Goal: Information Seeking & Learning: Learn about a topic

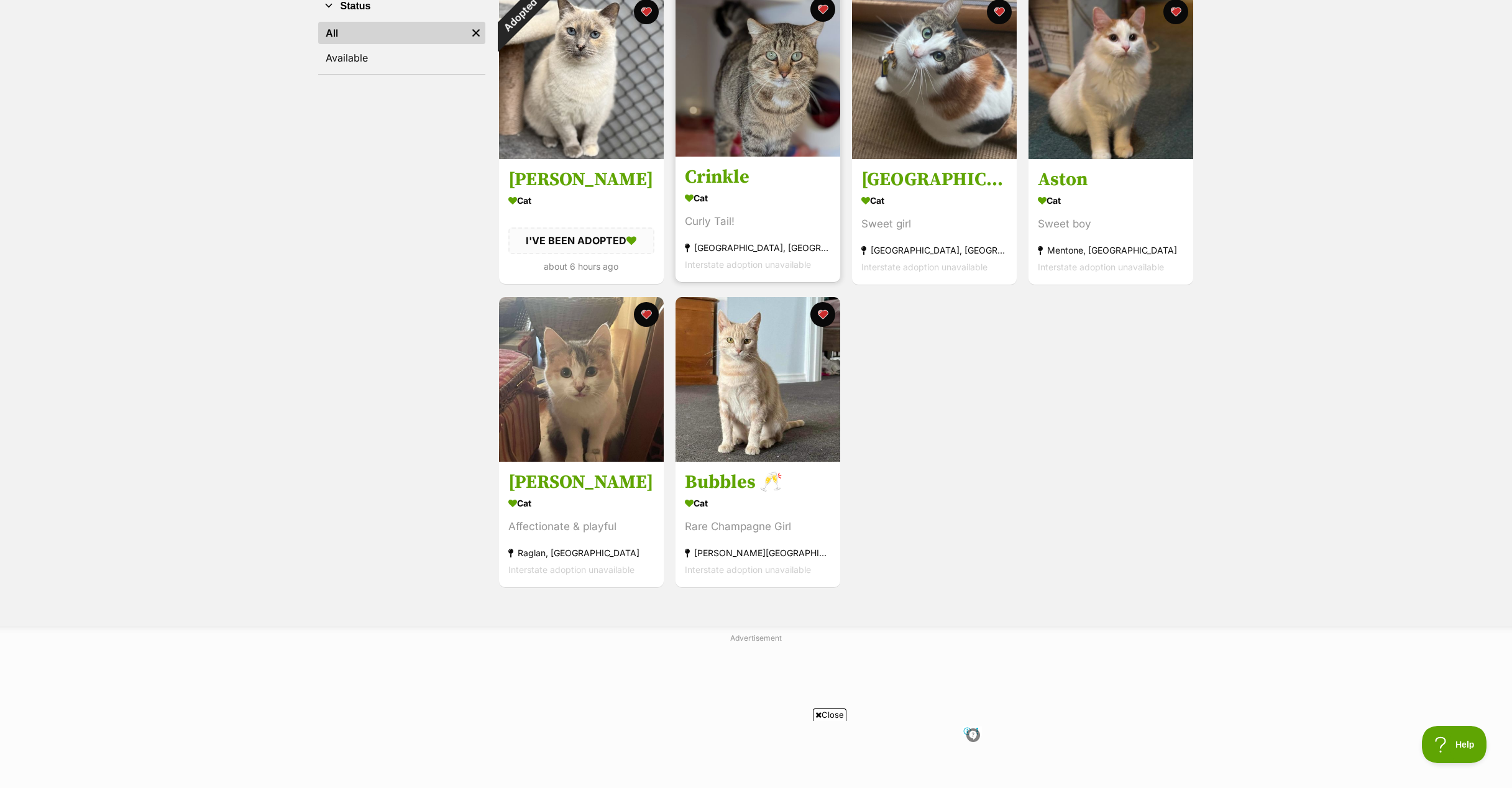
click at [761, 100] on img at bounding box center [758, 74] width 164 height 164
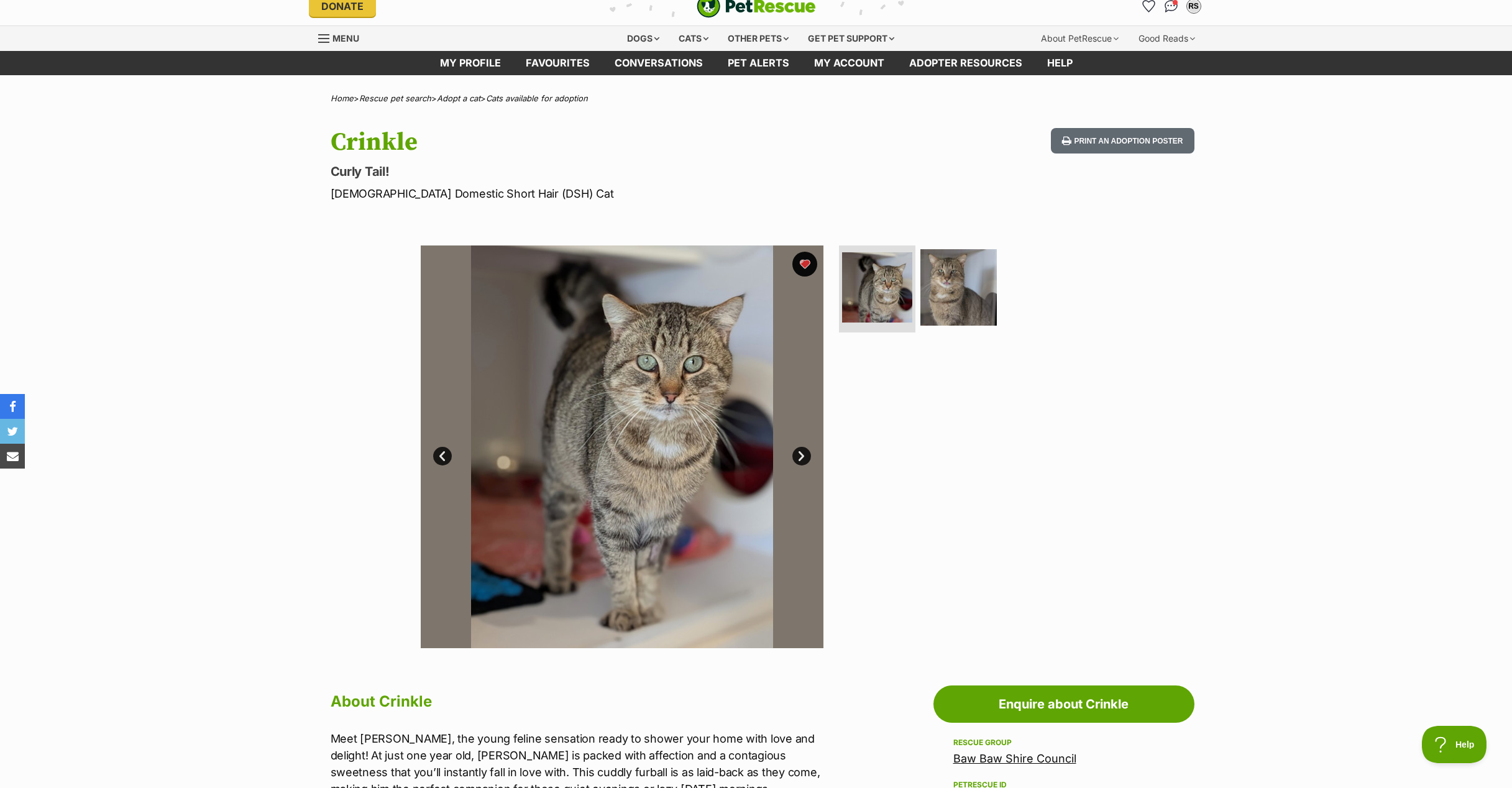
scroll to position [14, 0]
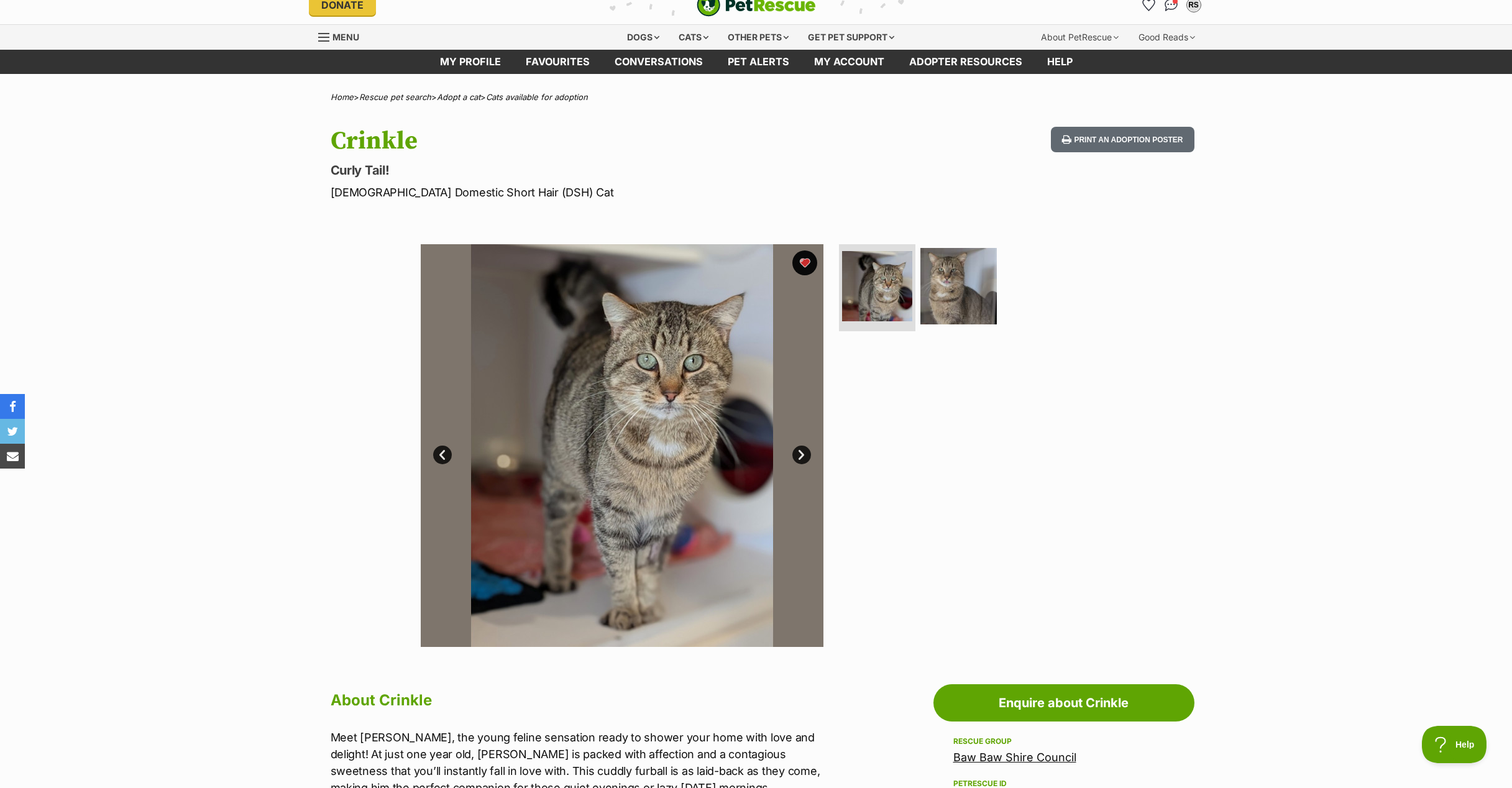
click at [1025, 756] on link "Baw Baw Shire Council" at bounding box center [1015, 757] width 123 height 13
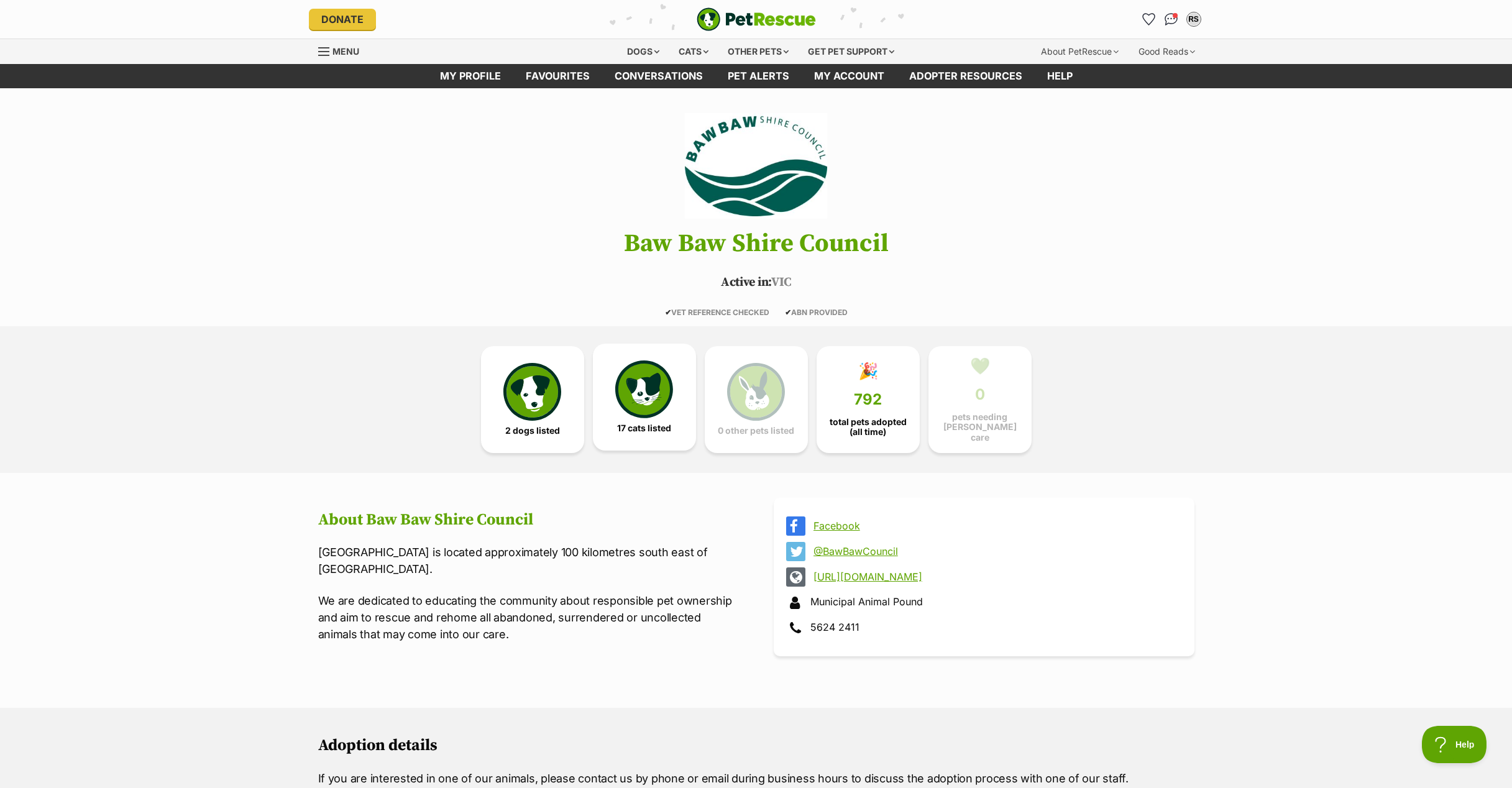
click at [662, 377] on img at bounding box center [644, 389] width 57 height 57
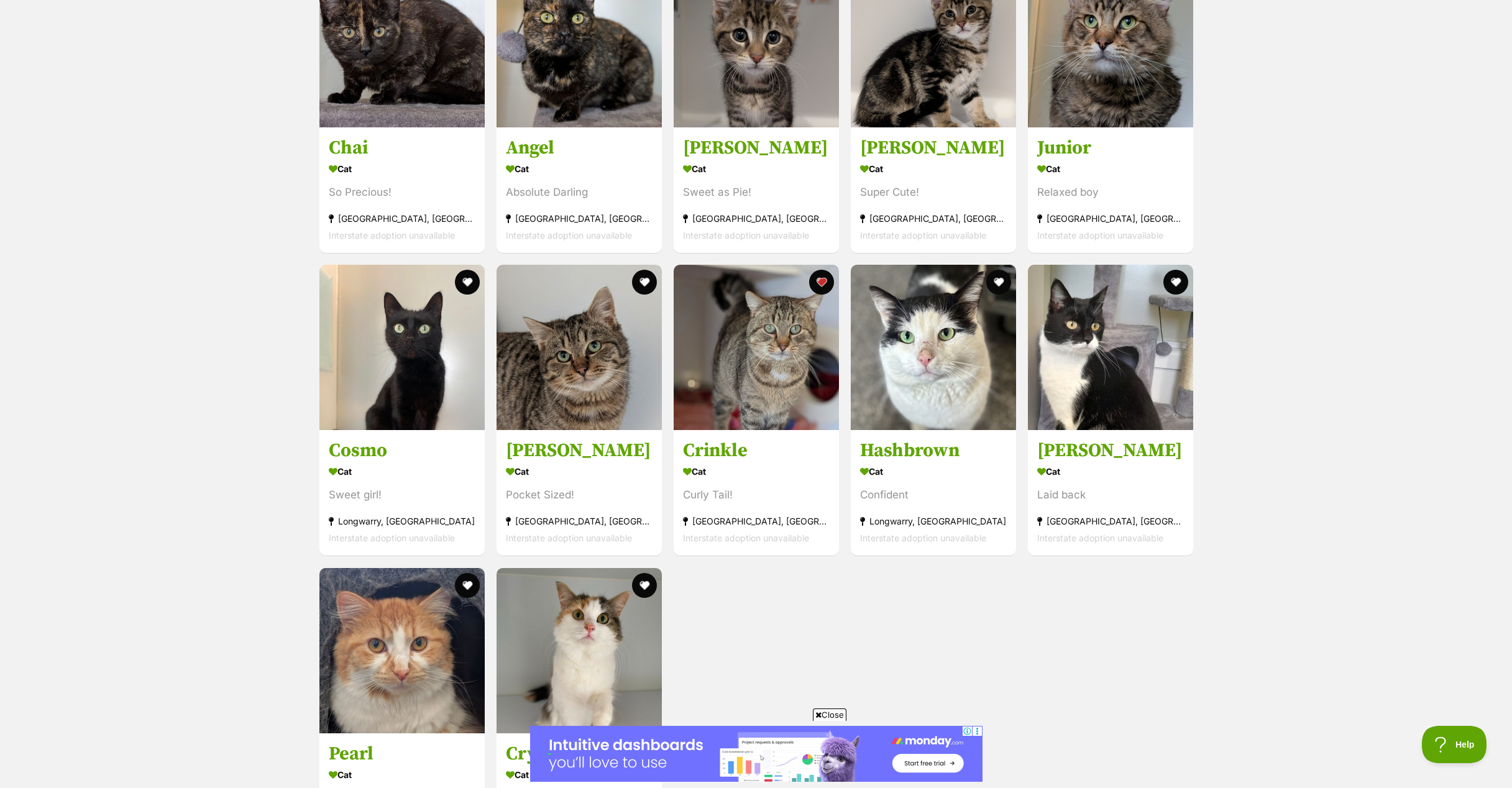
scroll to position [1470, 0]
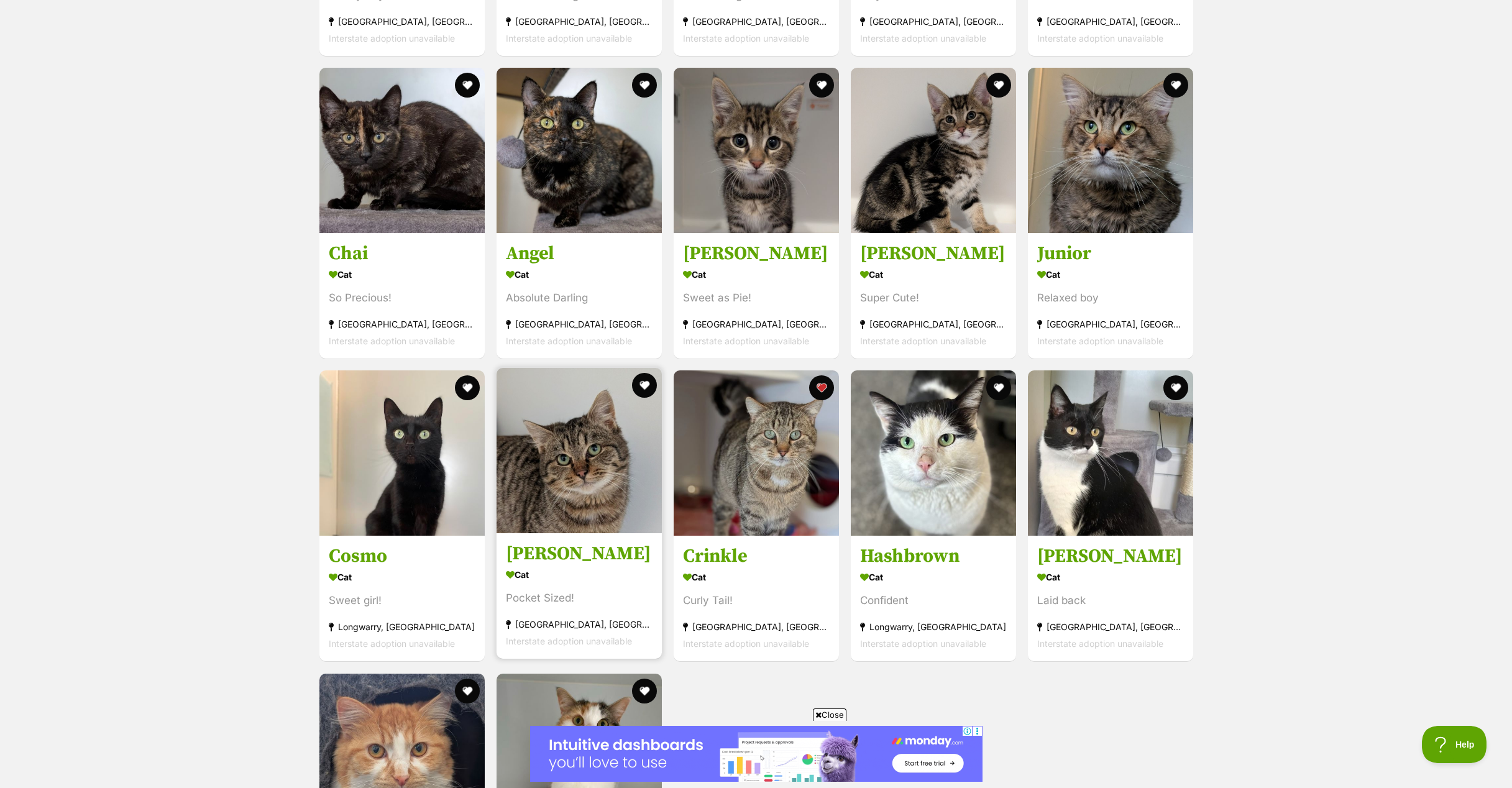
click at [545, 566] on div "Cat" at bounding box center [579, 575] width 147 height 18
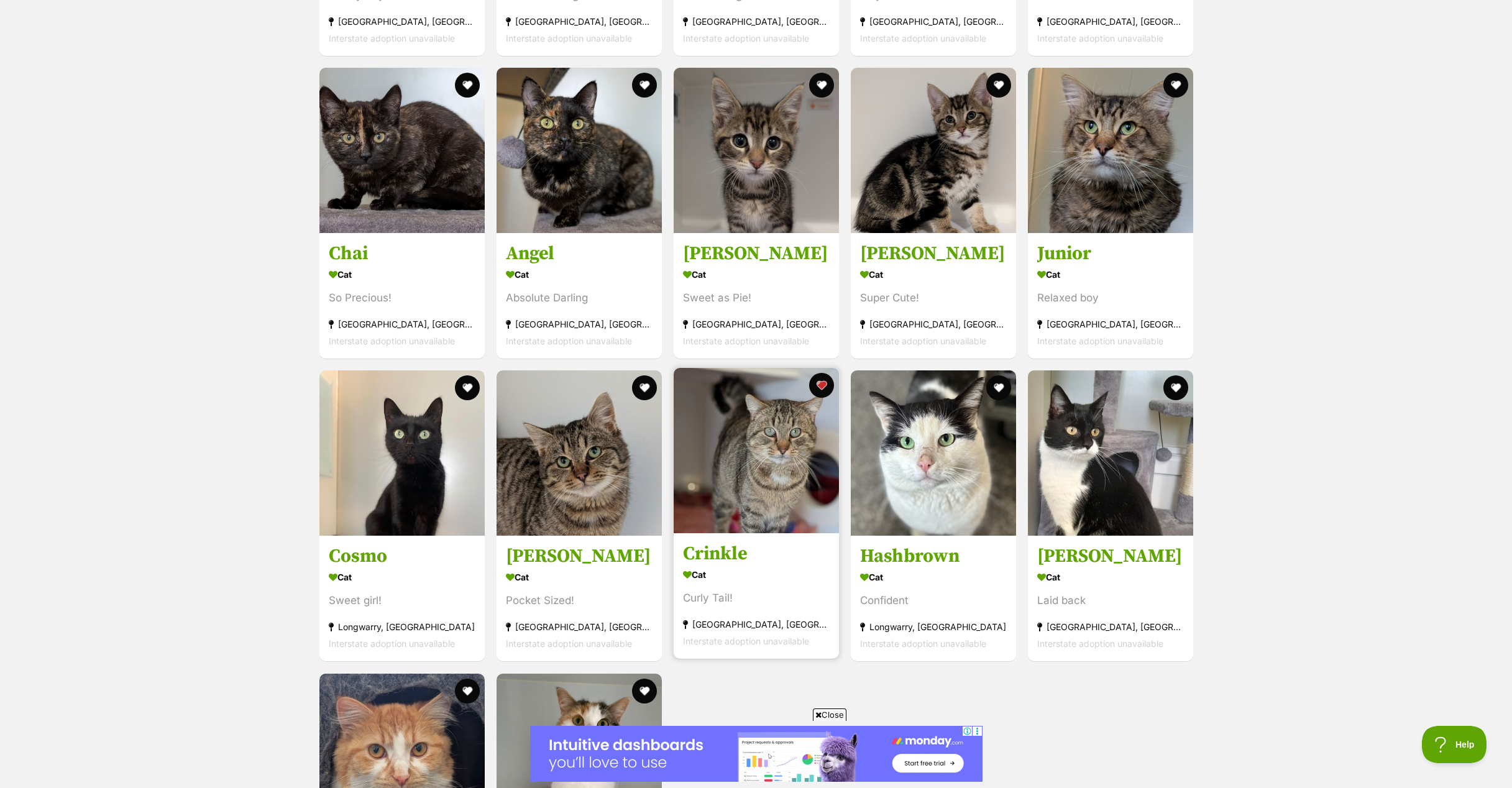
click at [704, 467] on img at bounding box center [756, 450] width 165 height 165
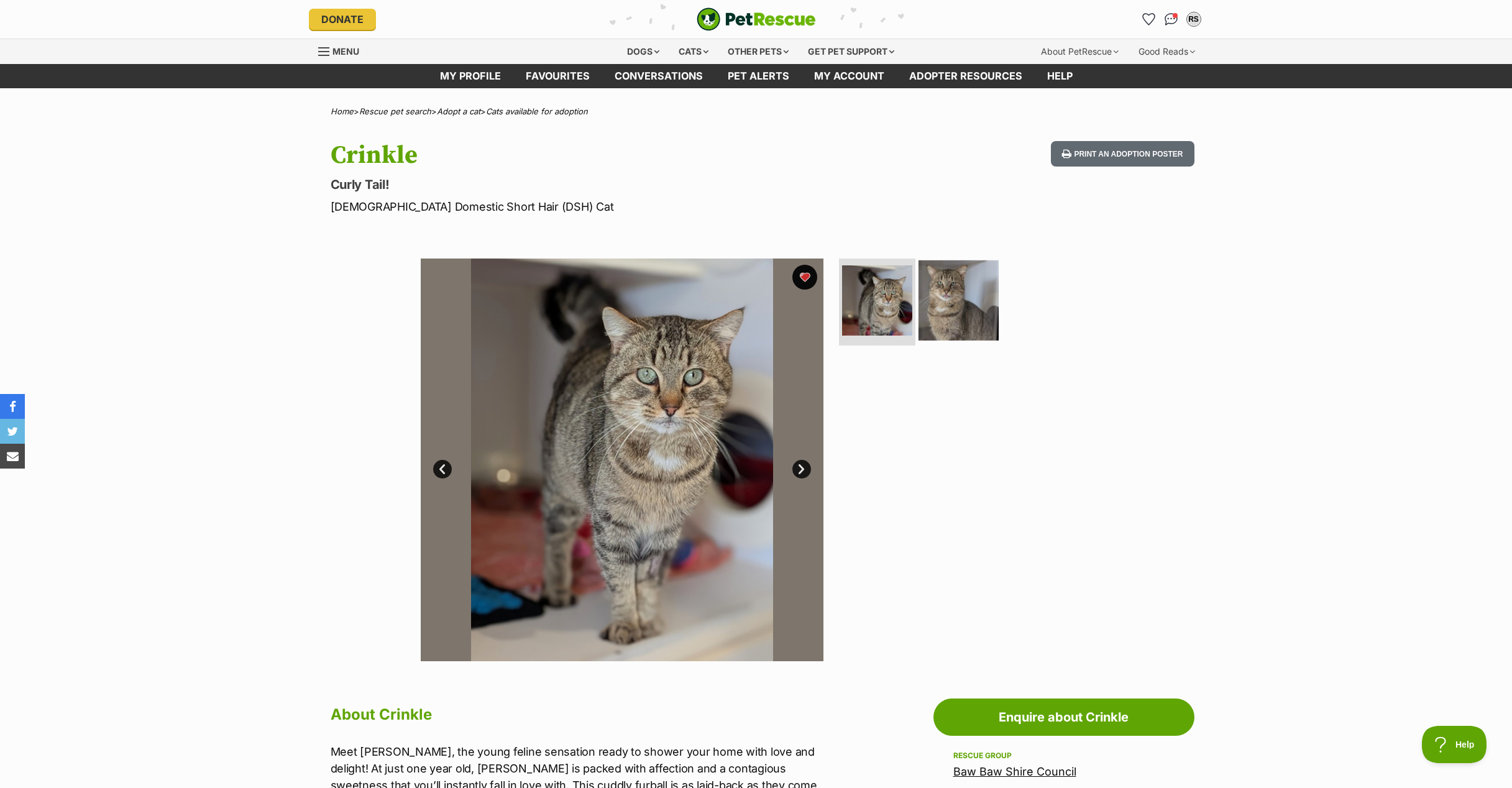
click at [949, 291] on img at bounding box center [958, 300] width 80 height 80
